Goal: Task Accomplishment & Management: Complete application form

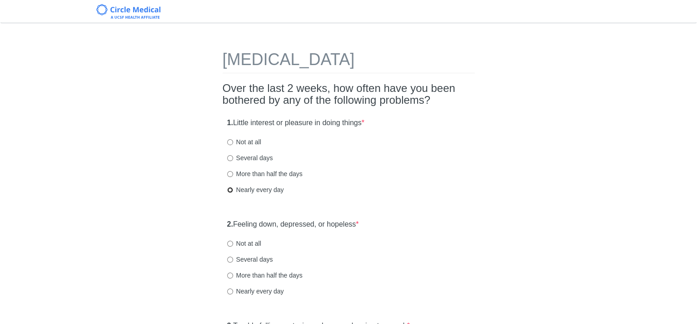
click at [229, 189] on input "Nearly every day" at bounding box center [230, 190] width 6 height 6
radio input "true"
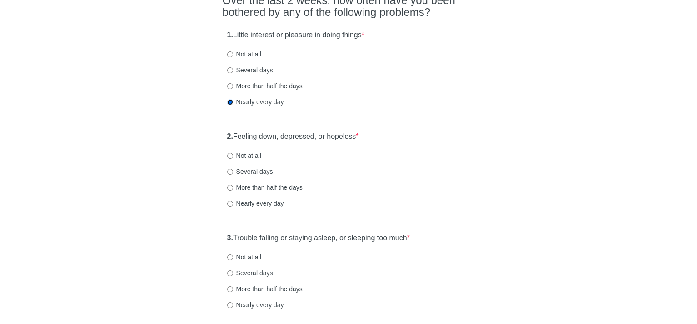
scroll to position [91, 0]
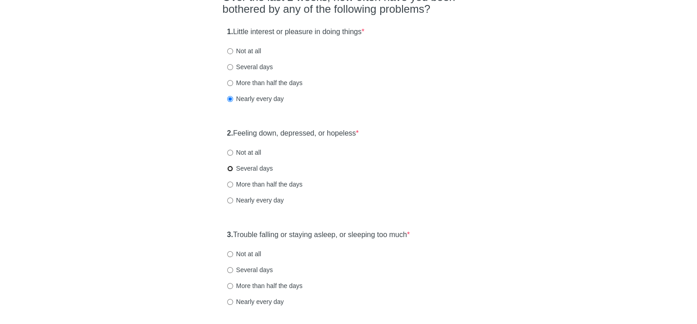
click at [229, 170] on input "Several days" at bounding box center [230, 168] width 6 height 6
radio input "true"
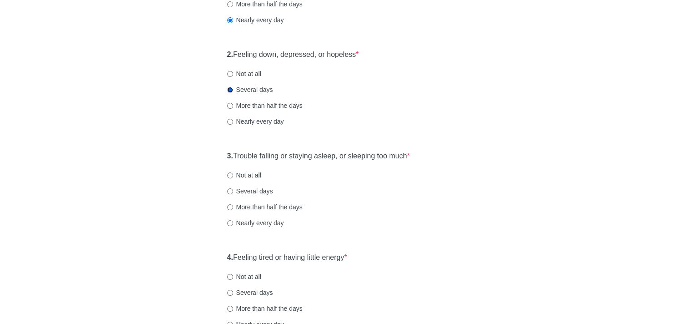
scroll to position [182, 0]
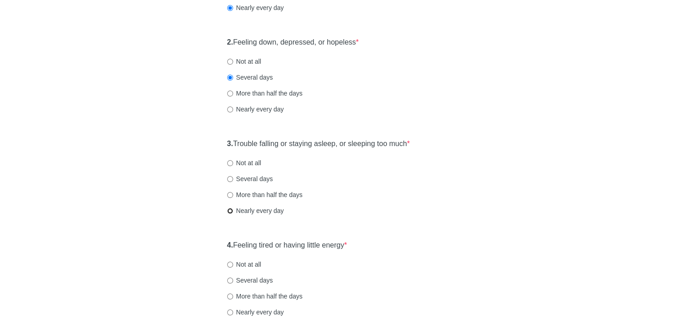
click at [229, 210] on input "Nearly every day" at bounding box center [230, 211] width 6 height 6
radio input "true"
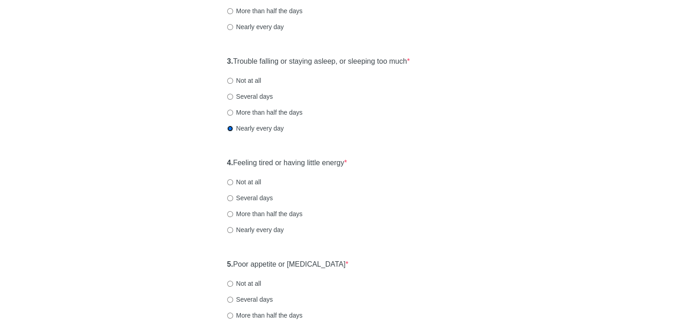
scroll to position [273, 0]
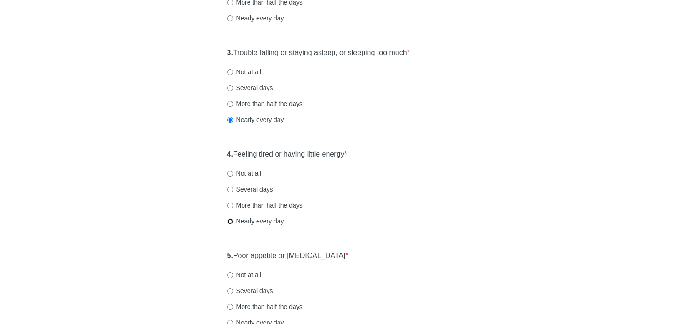
click at [229, 221] on input "Nearly every day" at bounding box center [230, 221] width 6 height 6
radio input "true"
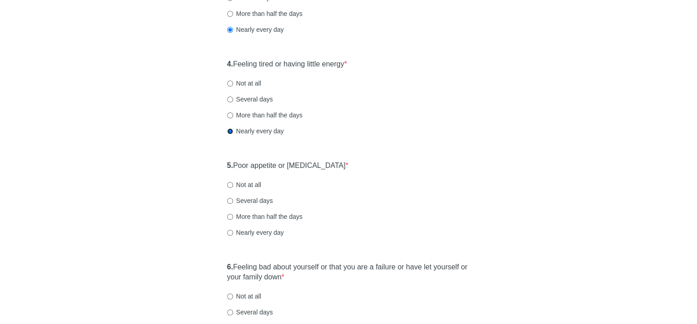
scroll to position [364, 0]
click at [229, 199] on input "Several days" at bounding box center [230, 200] width 6 height 6
radio input "true"
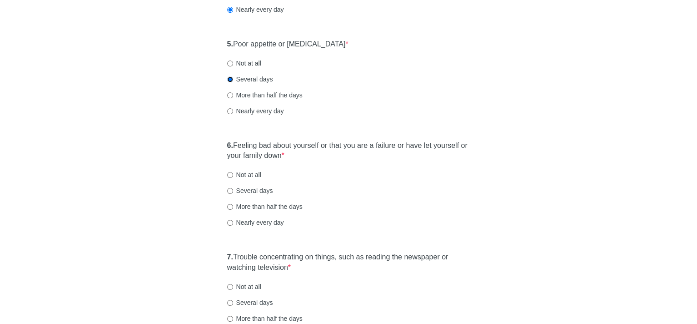
scroll to position [500, 0]
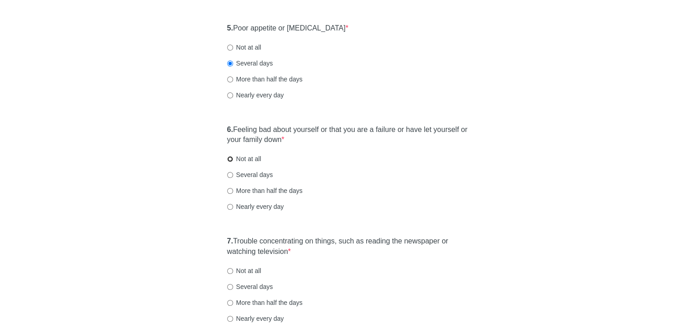
click at [228, 159] on input "Not at all" at bounding box center [230, 159] width 6 height 6
radio input "true"
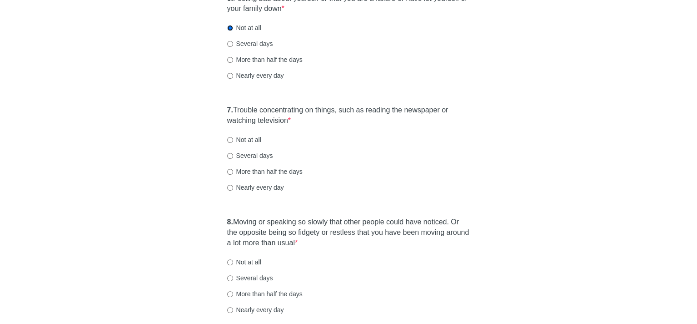
scroll to position [636, 0]
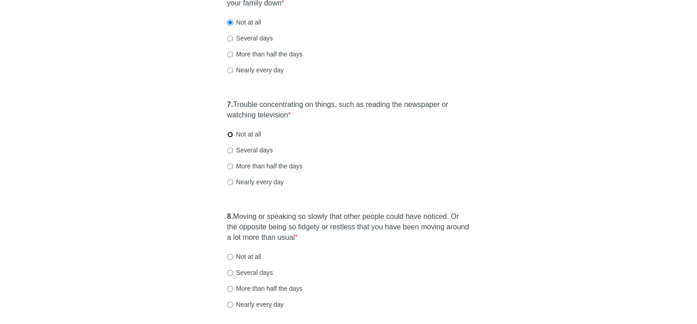
click at [229, 133] on input "Not at all" at bounding box center [230, 134] width 6 height 6
radio input "true"
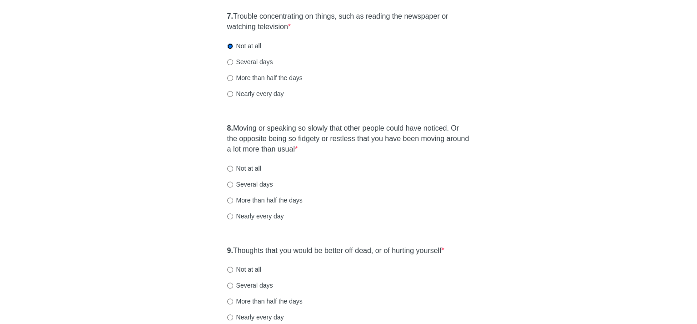
scroll to position [727, 0]
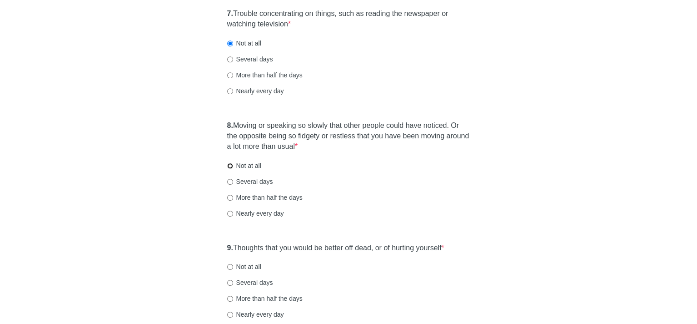
click at [229, 165] on input "Not at all" at bounding box center [230, 166] width 6 height 6
radio input "true"
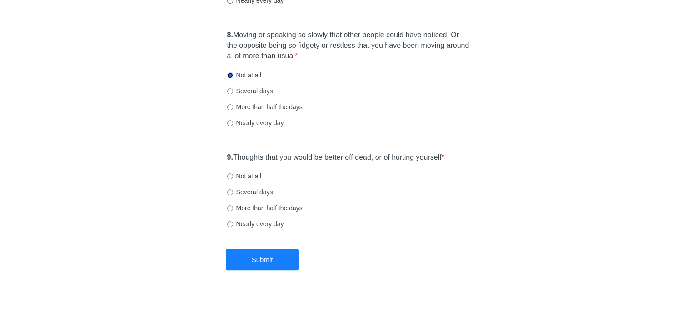
scroll to position [818, 0]
click at [229, 173] on input "Not at all" at bounding box center [230, 176] width 6 height 6
radio input "true"
click at [267, 256] on button "Submit" at bounding box center [262, 258] width 73 height 21
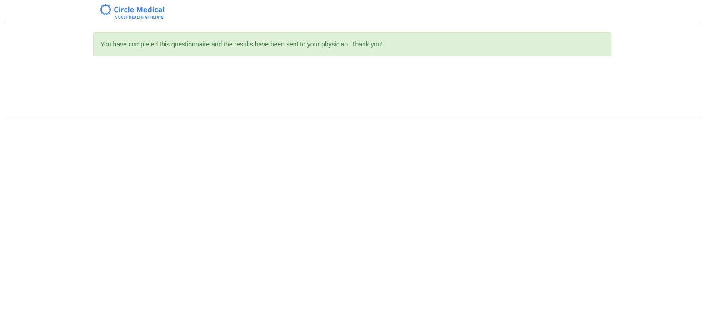
scroll to position [0, 0]
